Goal: Task Accomplishment & Management: Complete application form

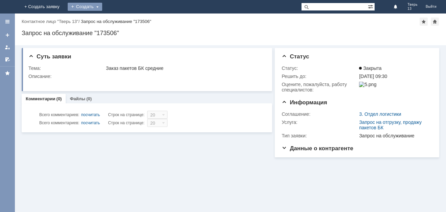
click at [102, 5] on div "Создать" at bounding box center [85, 7] width 34 height 8
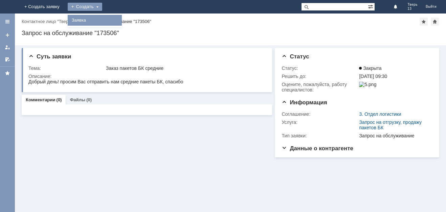
click at [120, 18] on link "Заявка" at bounding box center [94, 20] width 51 height 8
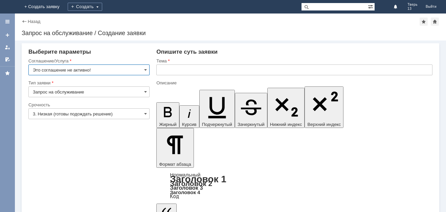
click at [148, 68] on input "Это соглашение не активно!" at bounding box center [88, 70] width 121 height 11
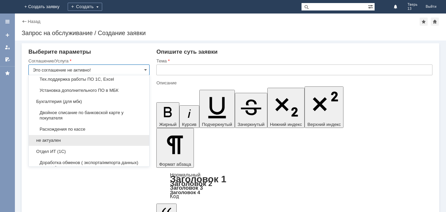
scroll to position [810, 0]
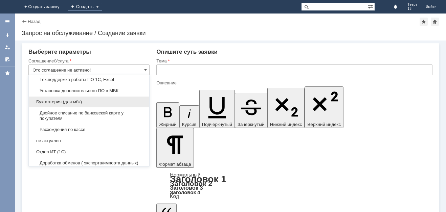
click at [83, 105] on span "Бухгалтерия (для мбк)" at bounding box center [89, 101] width 112 height 5
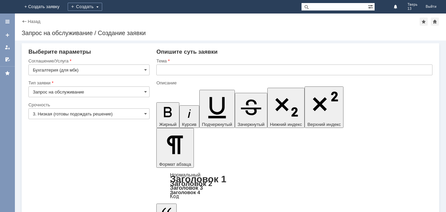
type input "Бухгалтерия (для мбк)"
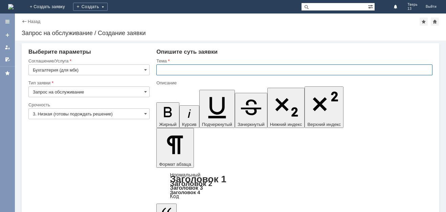
click at [173, 71] on input "text" at bounding box center [294, 70] width 276 height 11
type input "з"
type input "не пробился чек"
